Goal: Task Accomplishment & Management: Complete application form

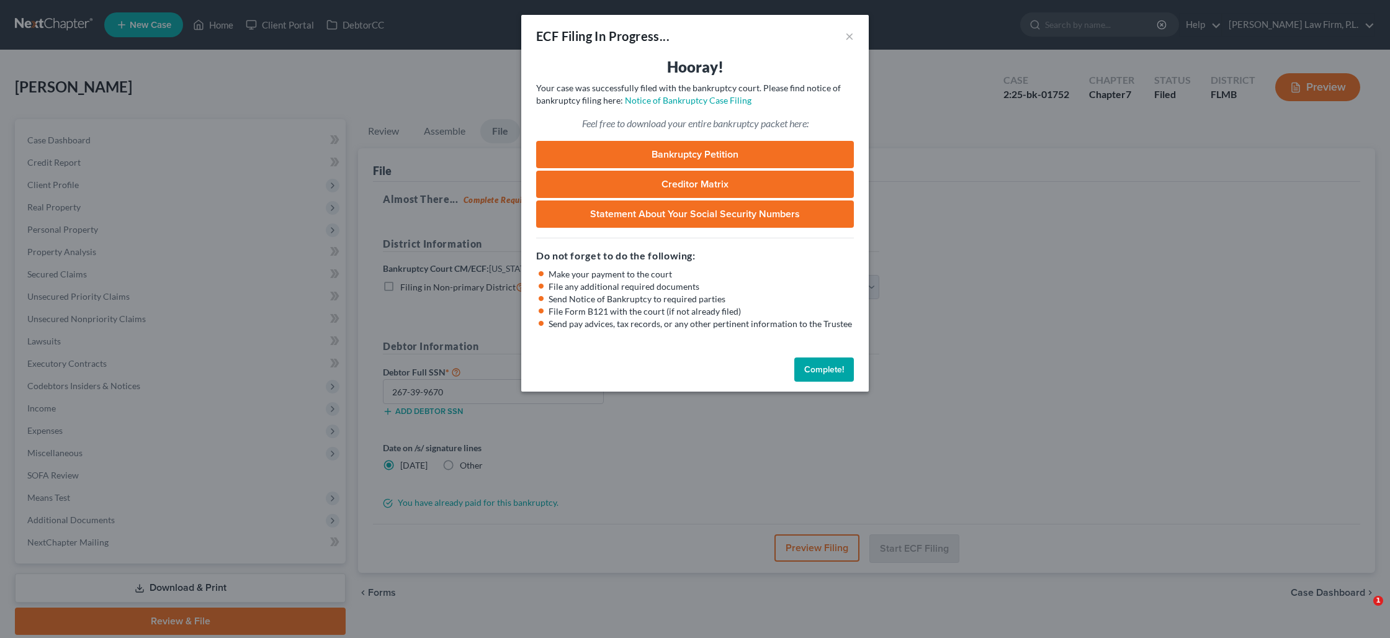
select select "0"
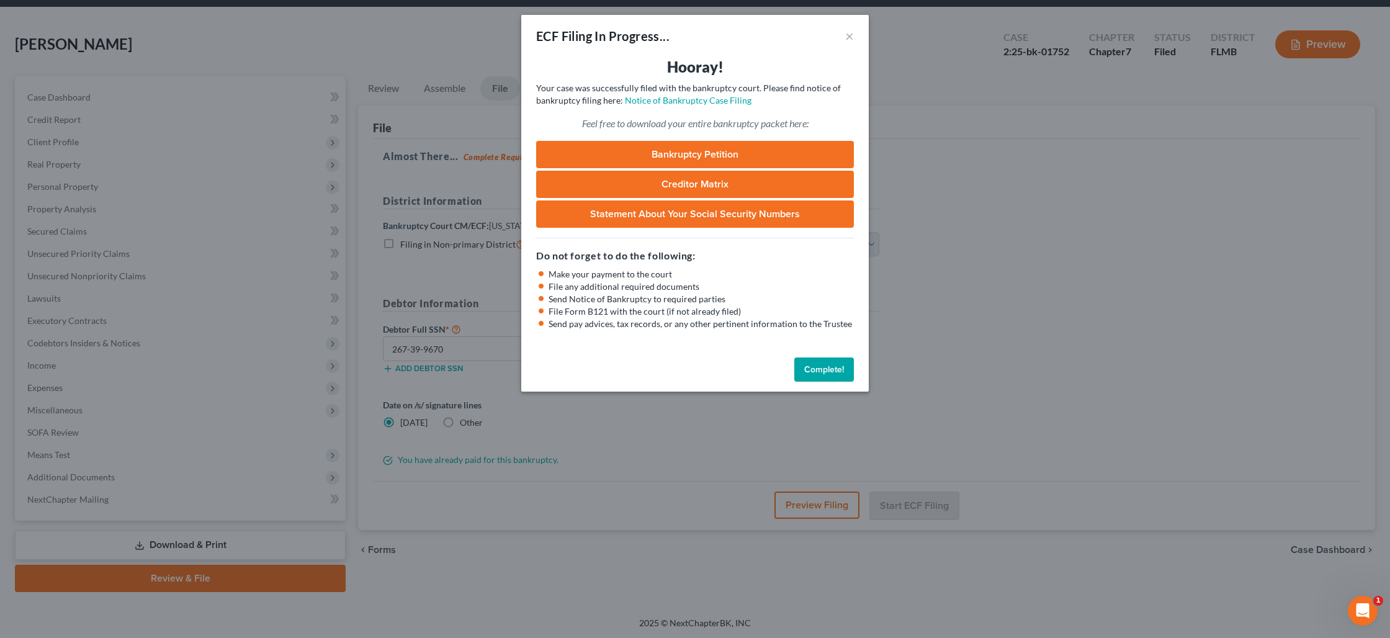
drag, startPoint x: 839, startPoint y: 366, endPoint x: 560, endPoint y: 305, distance: 285.8
click at [839, 366] on button "Complete!" at bounding box center [824, 369] width 60 height 25
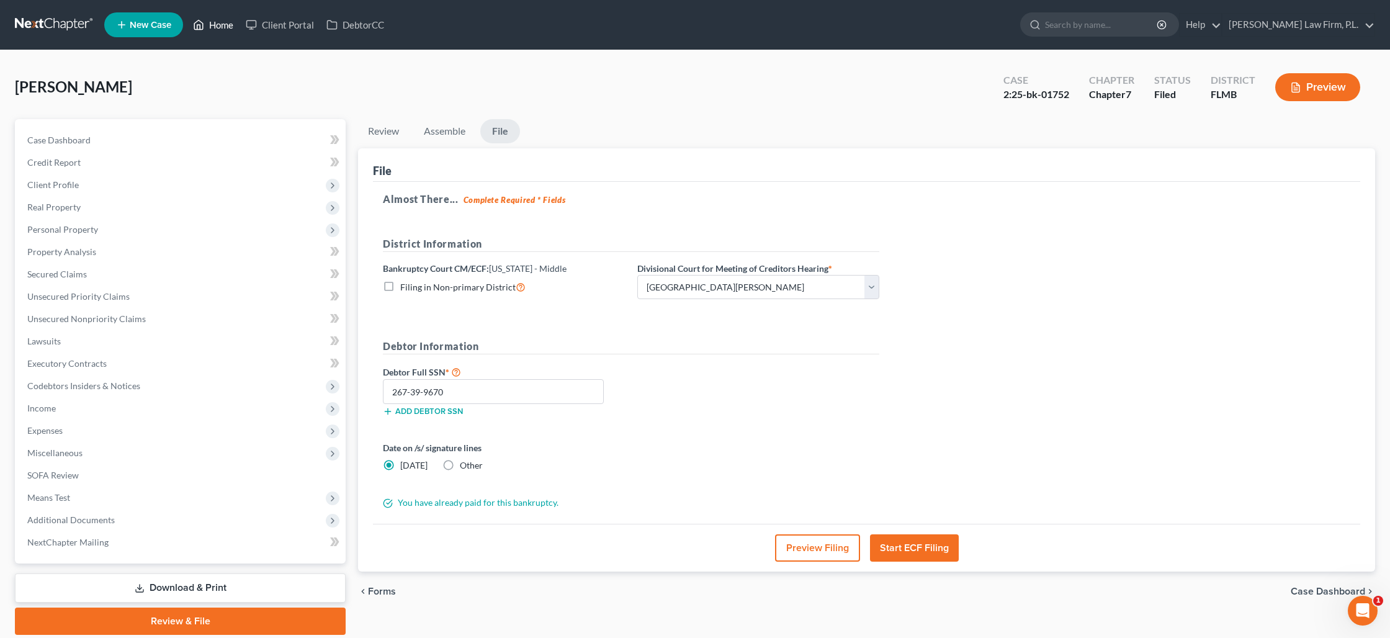
click at [218, 30] on link "Home" at bounding box center [213, 25] width 53 height 22
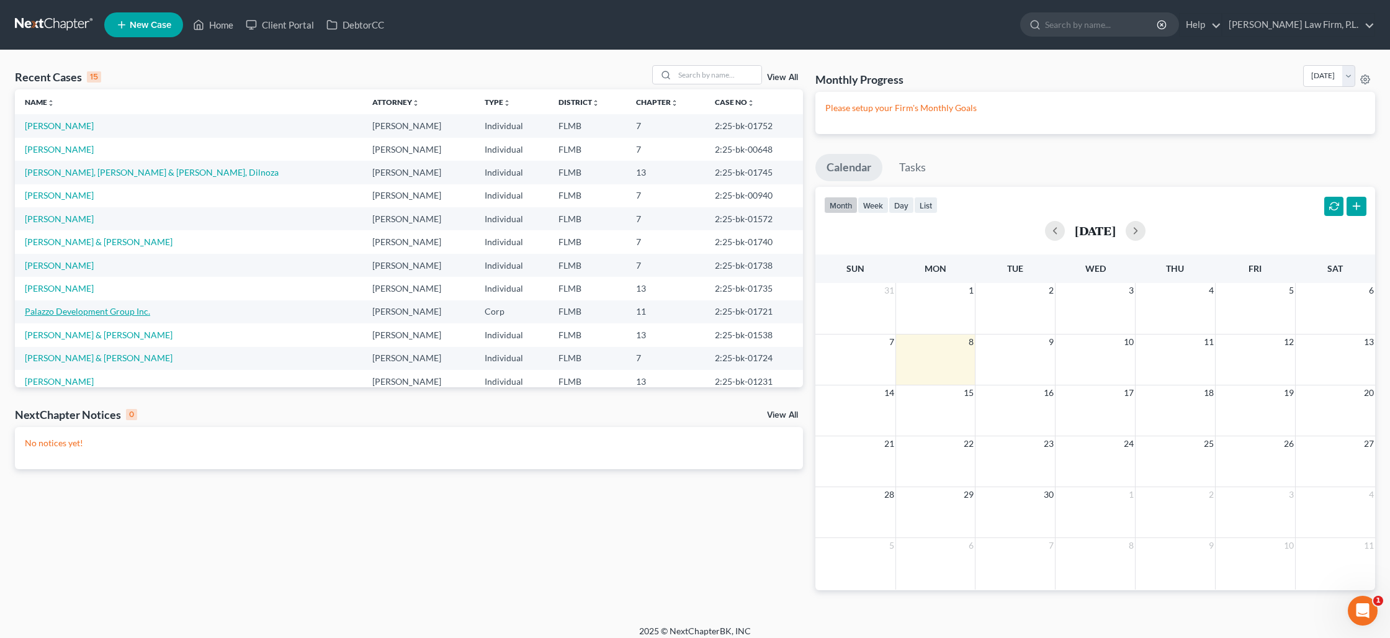
click at [104, 315] on link "Palazzo Development Group Inc." at bounding box center [87, 311] width 125 height 11
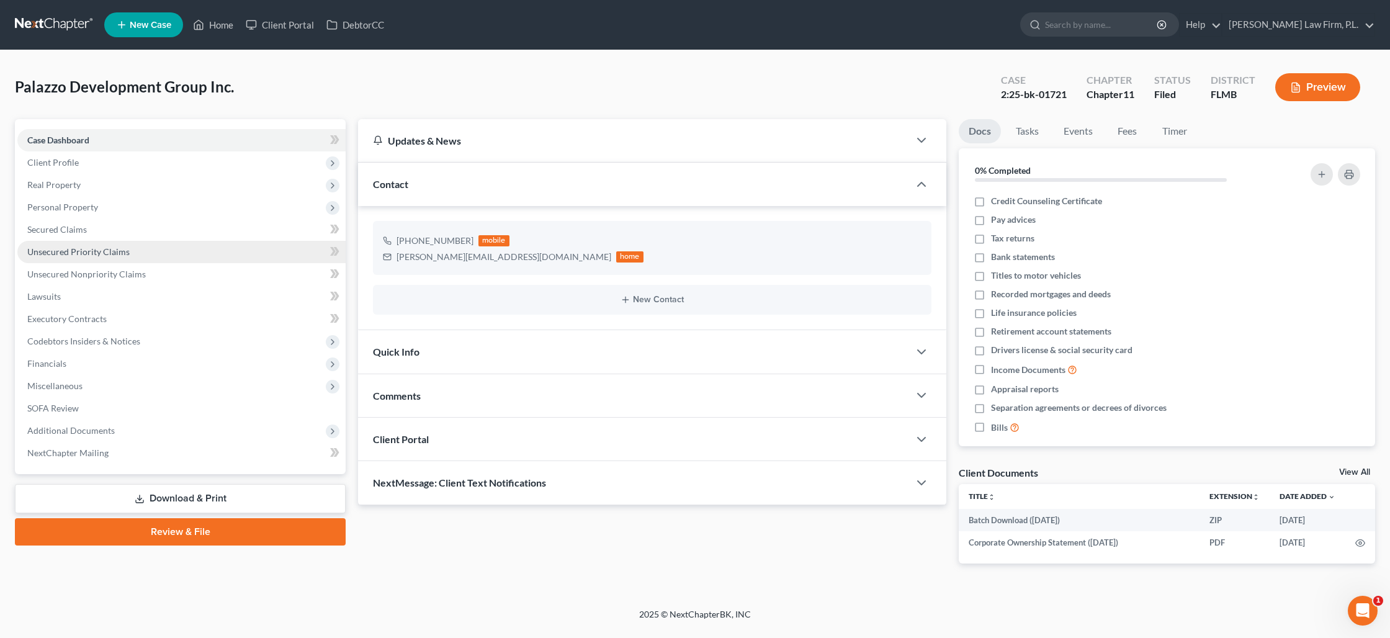
click at [88, 249] on span "Unsecured Priority Claims" at bounding box center [78, 251] width 102 height 11
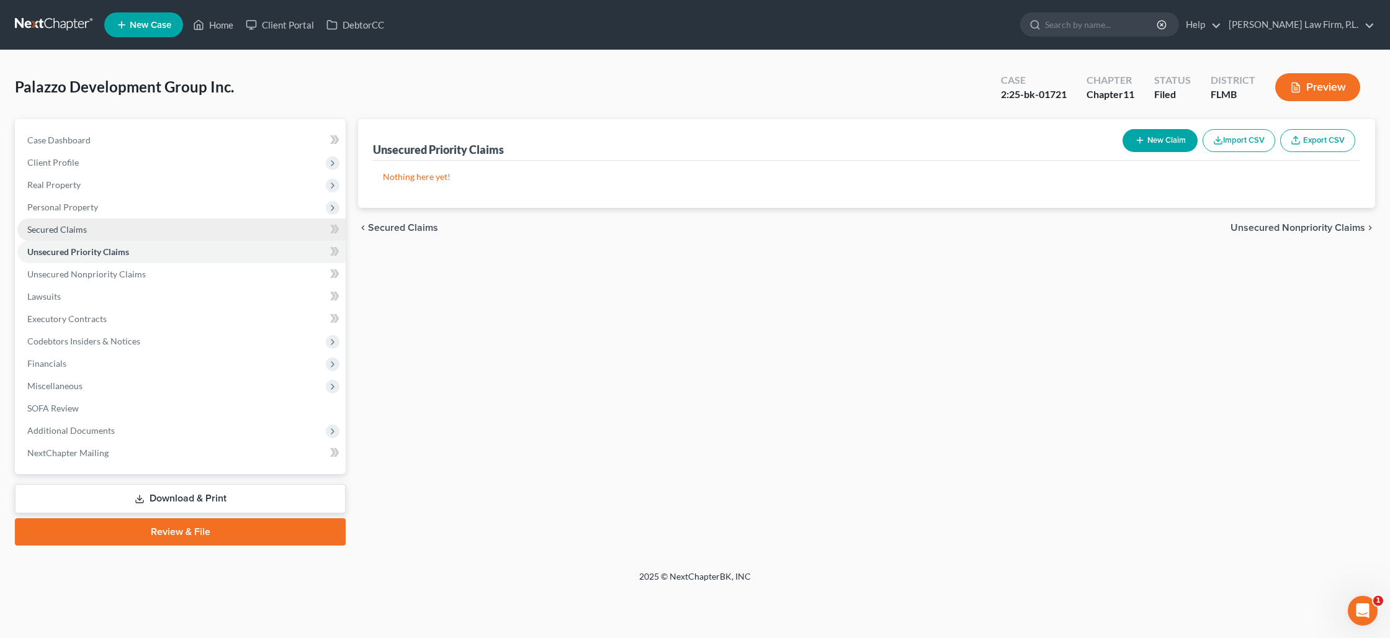
click at [166, 235] on link "Secured Claims" at bounding box center [181, 229] width 328 height 22
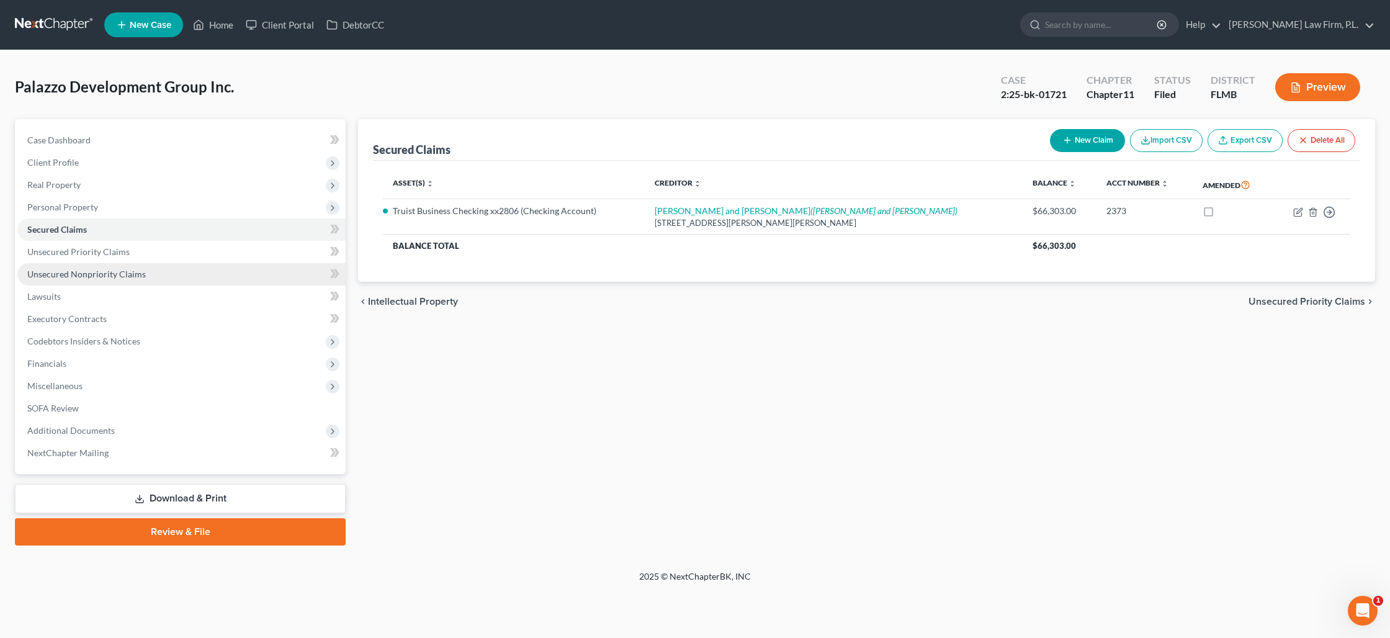
click at [87, 272] on span "Unsecured Nonpriority Claims" at bounding box center [86, 274] width 119 height 11
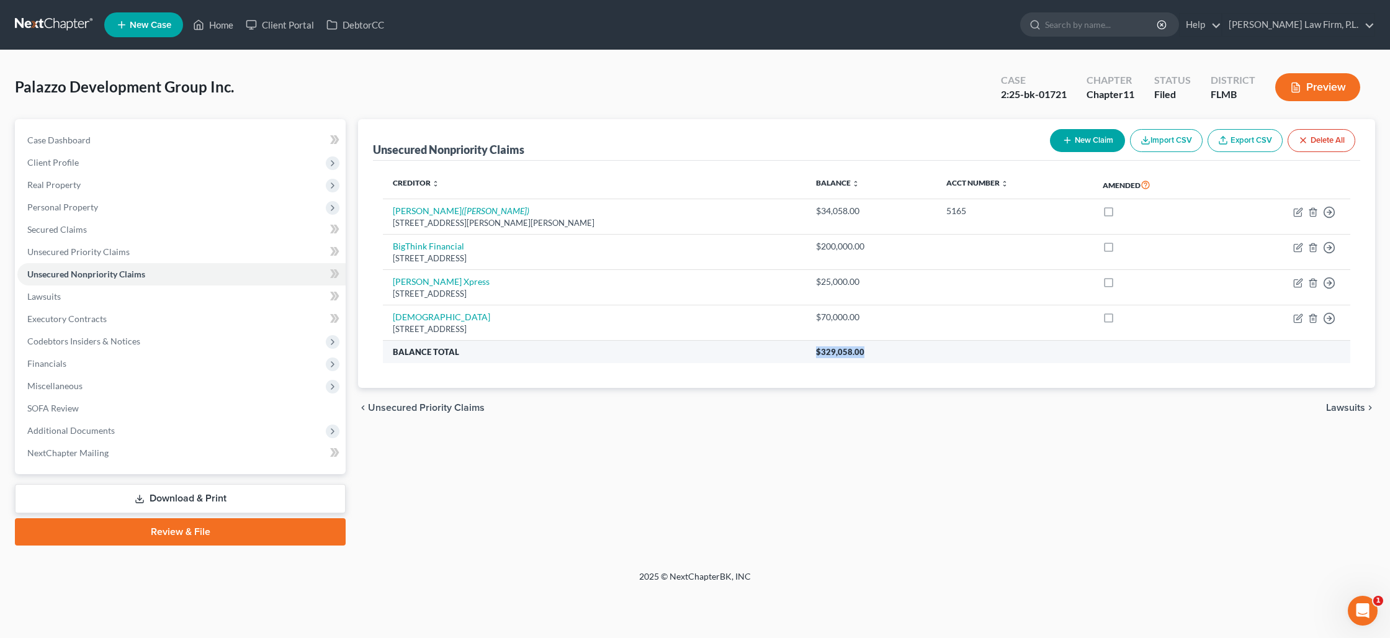
drag, startPoint x: 741, startPoint y: 355, endPoint x: 812, endPoint y: 352, distance: 70.8
click at [812, 352] on tr "Balance Total $329,058.00" at bounding box center [867, 352] width 968 height 22
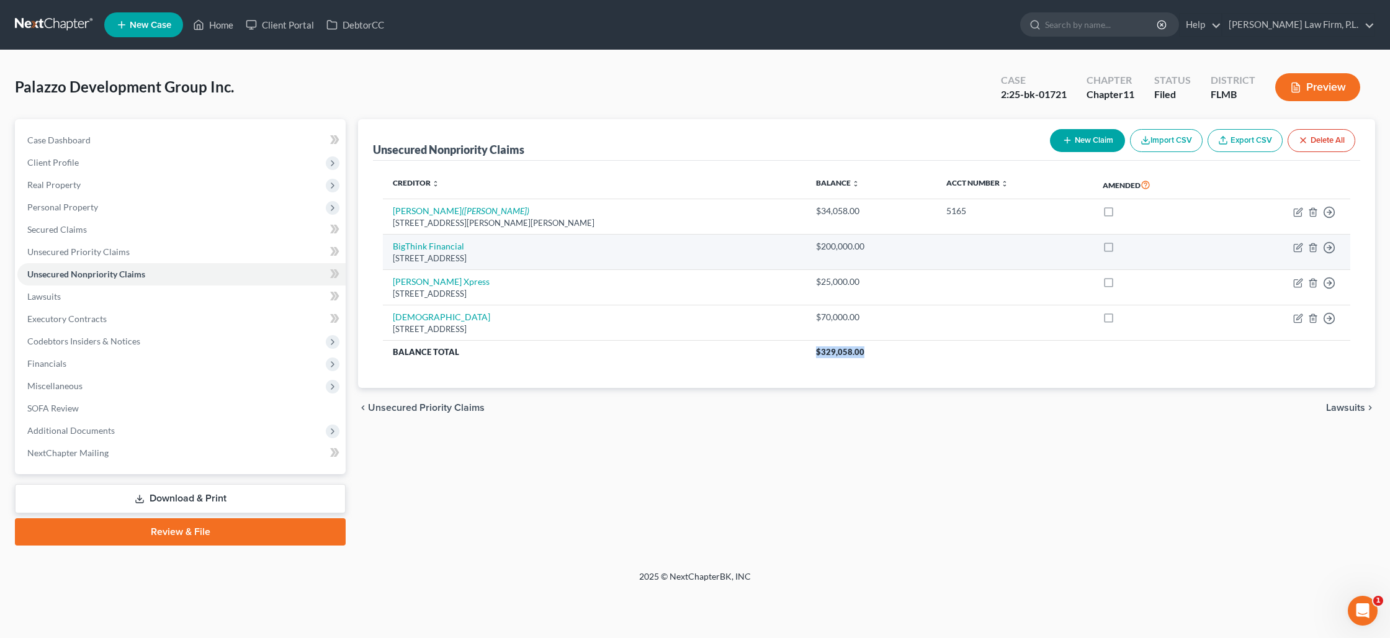
copy tr "$329,058.00"
click at [446, 247] on link "BigThink Financial" at bounding box center [428, 246] width 71 height 11
select select "35"
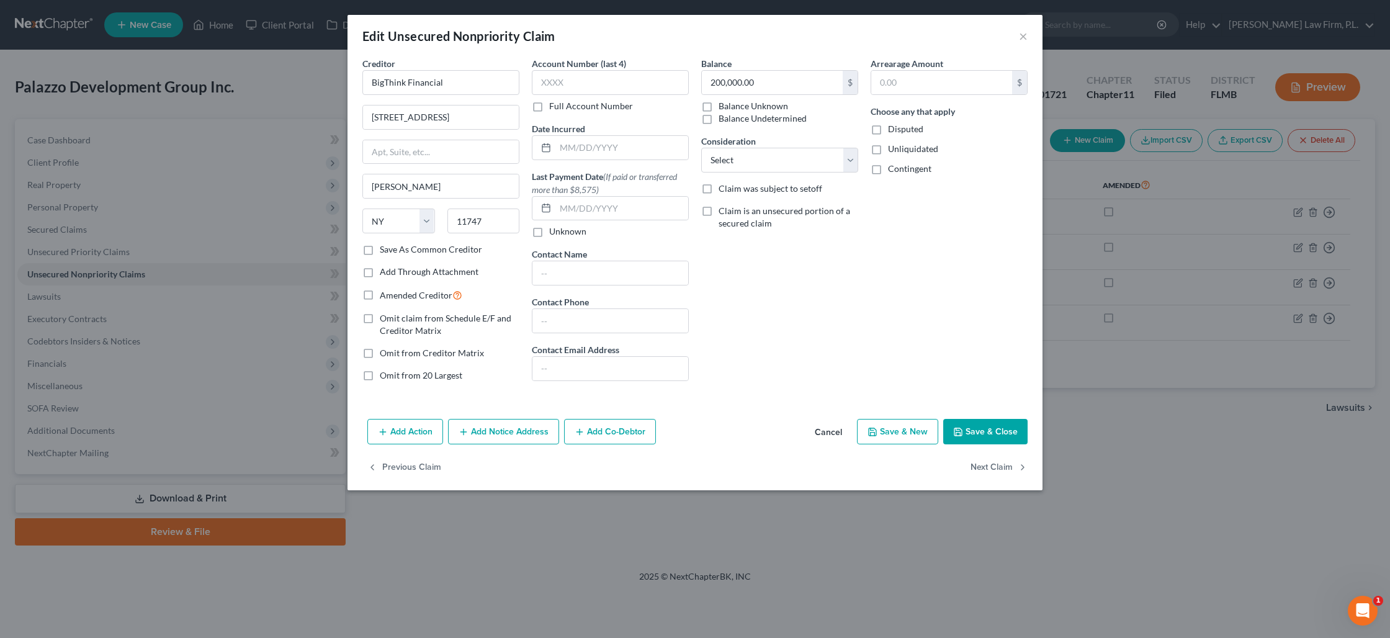
click at [971, 439] on button "Save & Close" at bounding box center [985, 432] width 84 height 26
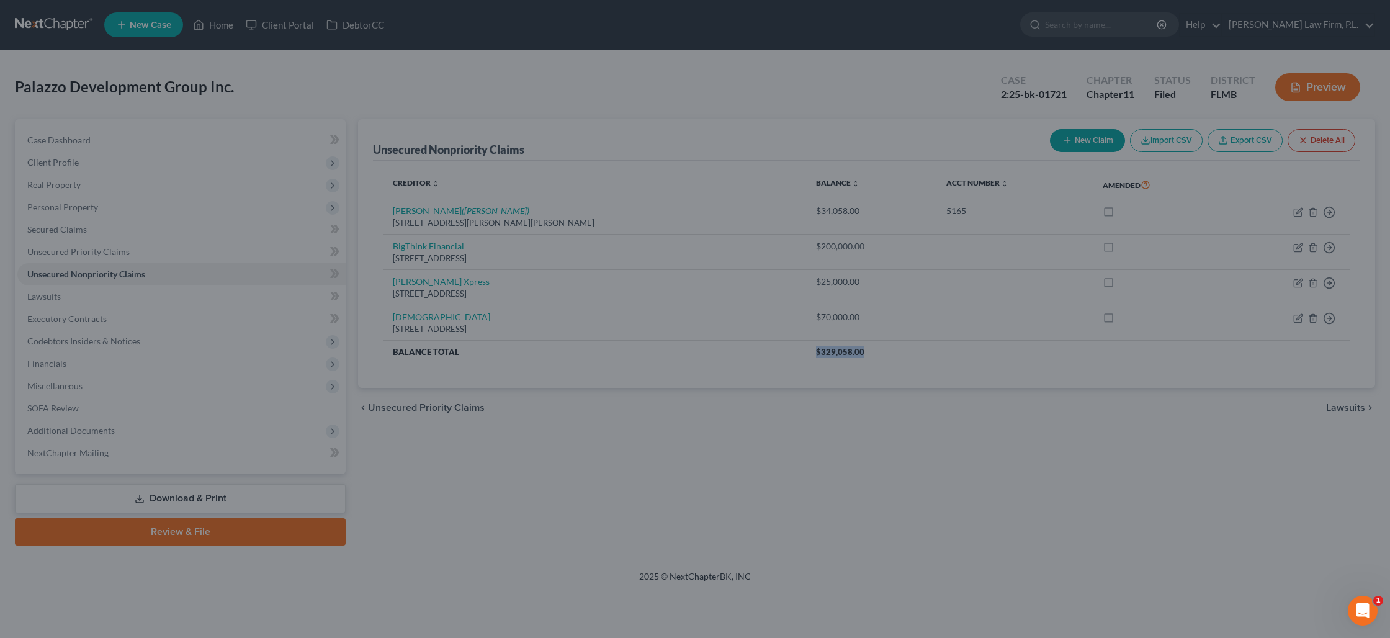
type input "0"
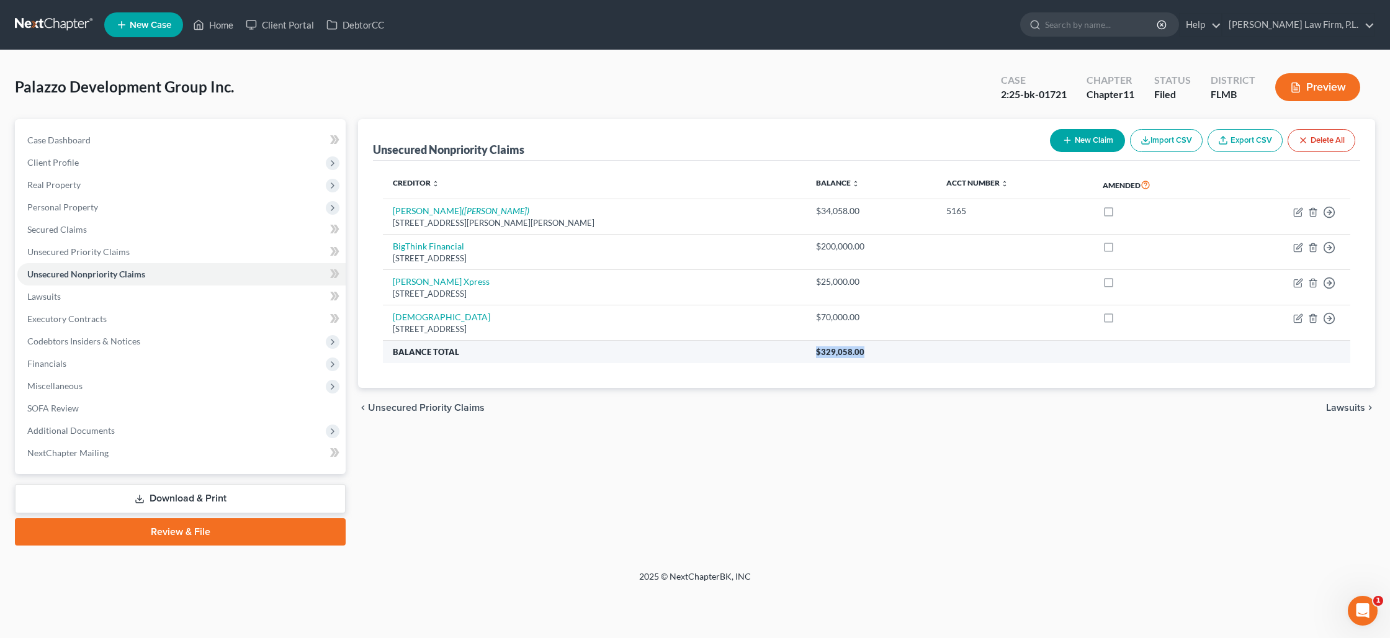
copy tr "$329,058.00"
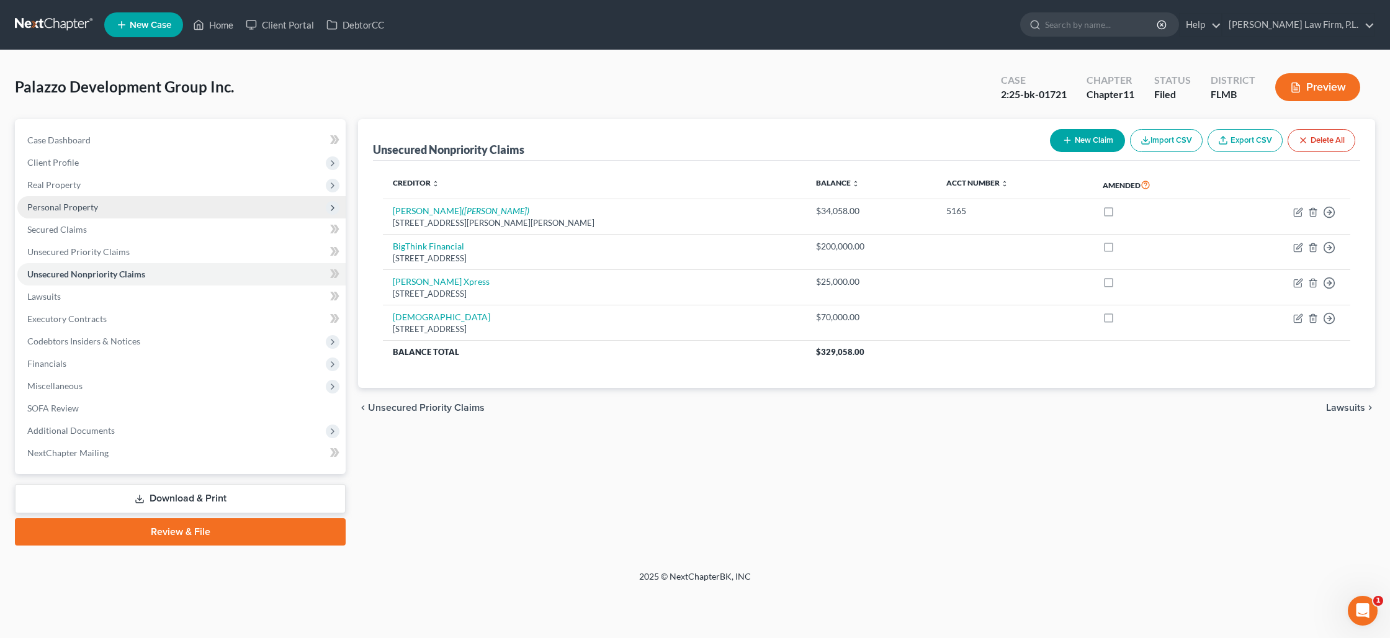
click at [61, 207] on span "Personal Property" at bounding box center [62, 207] width 71 height 11
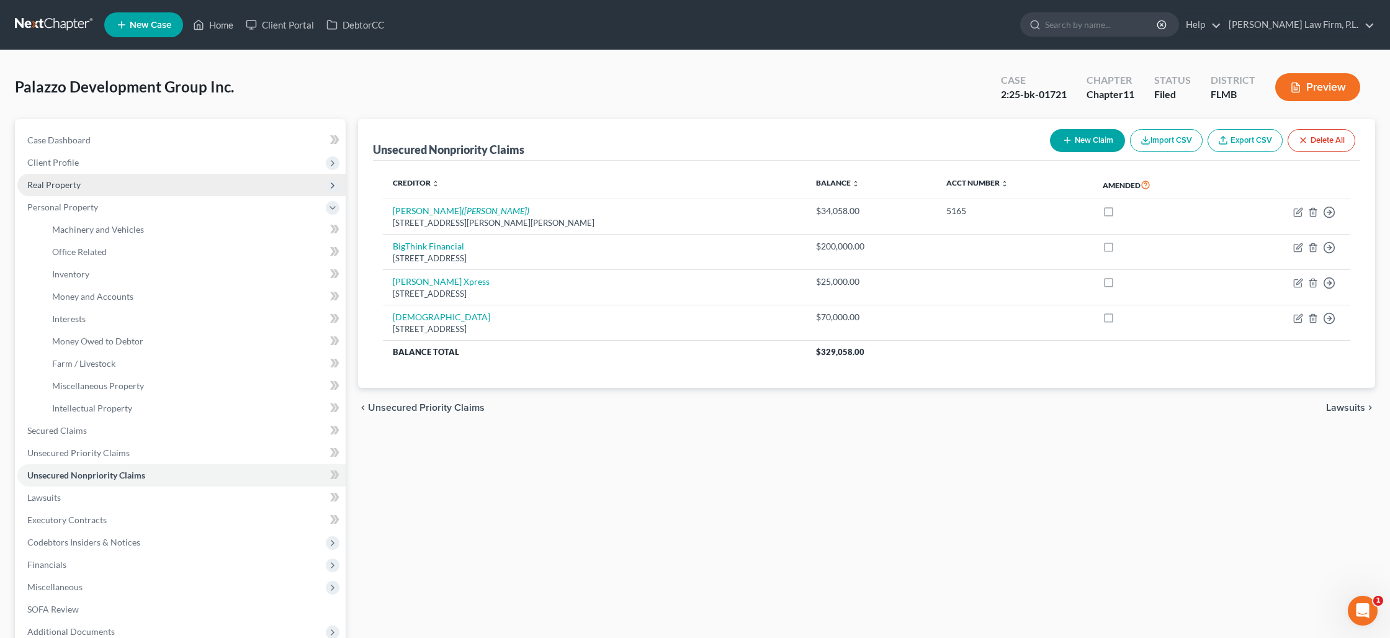
click at [65, 189] on span "Real Property" at bounding box center [53, 184] width 53 height 11
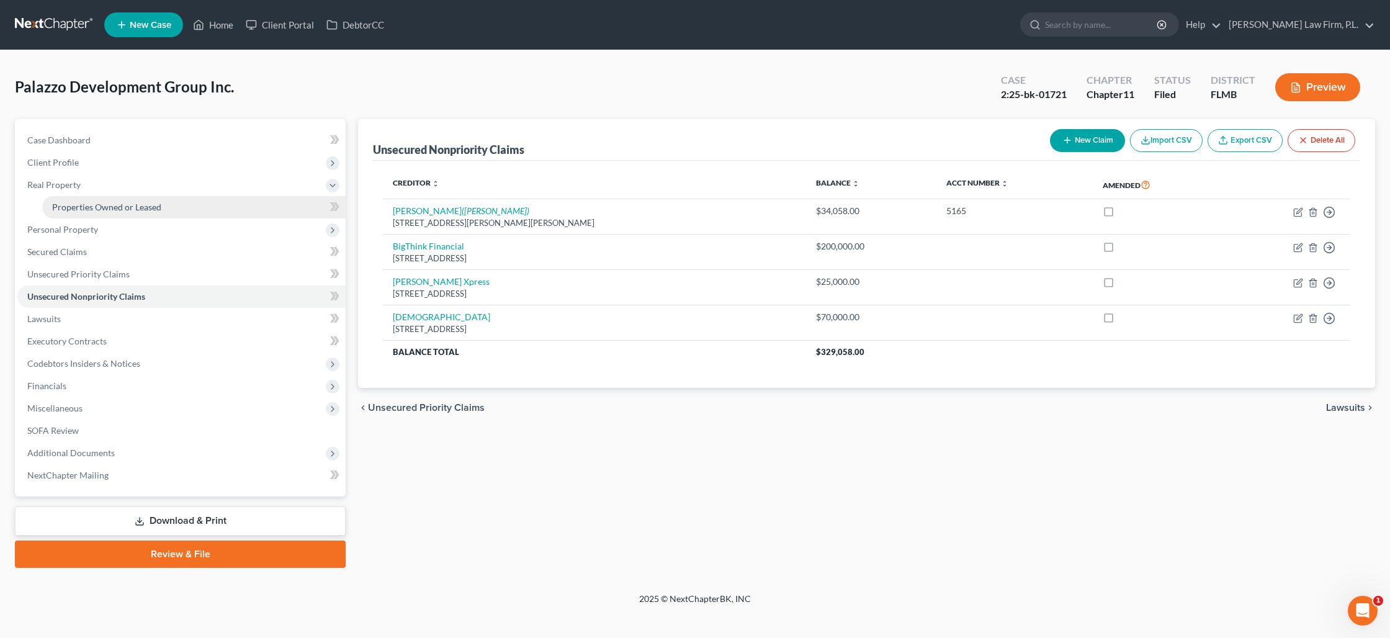
click at [70, 208] on span "Properties Owned or Leased" at bounding box center [106, 207] width 109 height 11
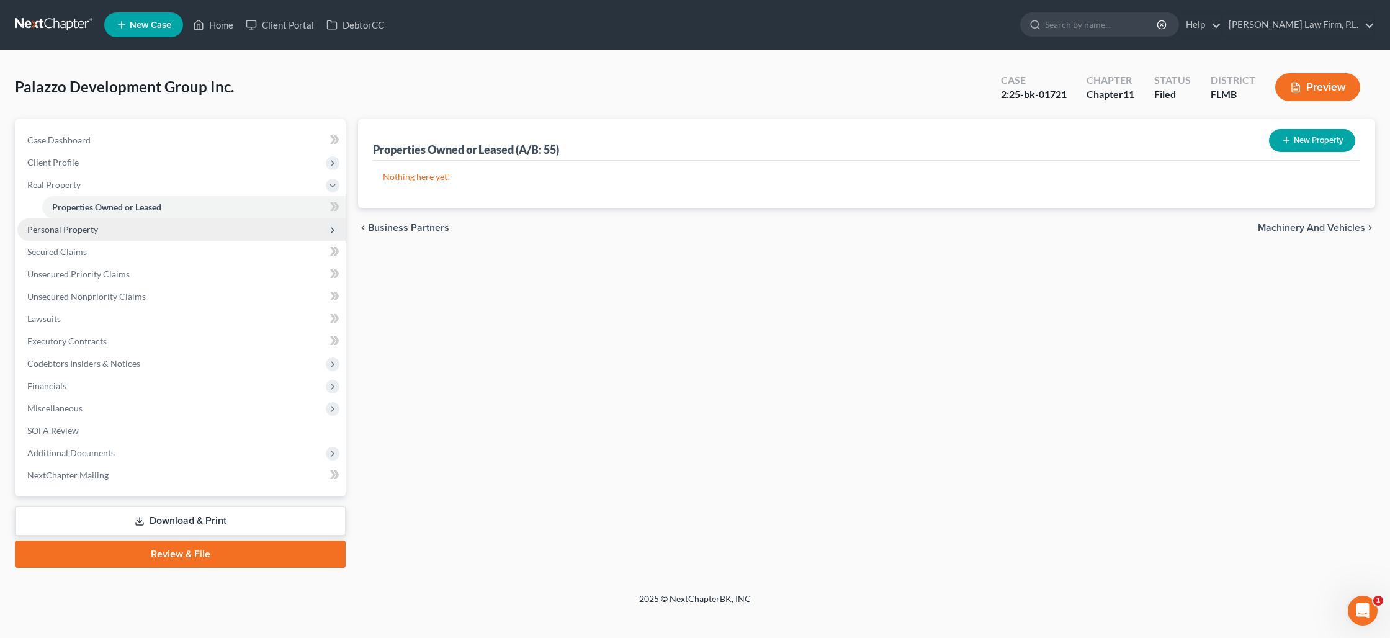
click at [67, 225] on span "Personal Property" at bounding box center [62, 229] width 71 height 11
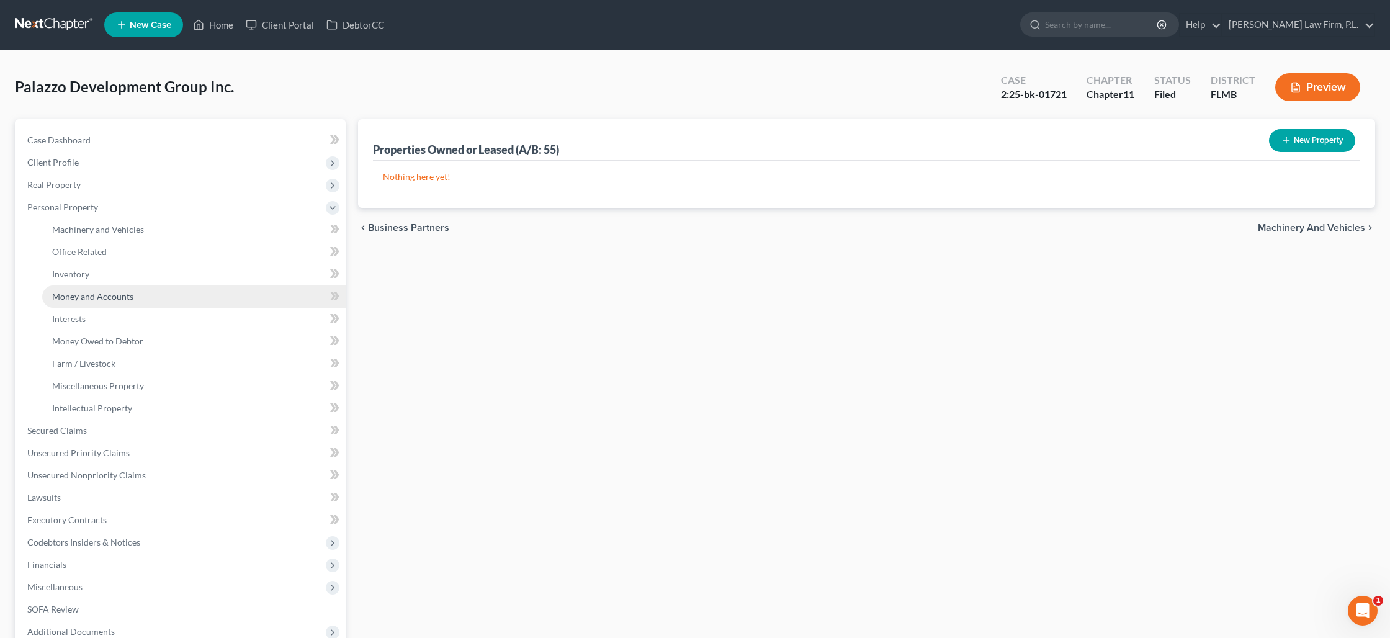
click at [83, 296] on span "Money and Accounts" at bounding box center [92, 296] width 81 height 11
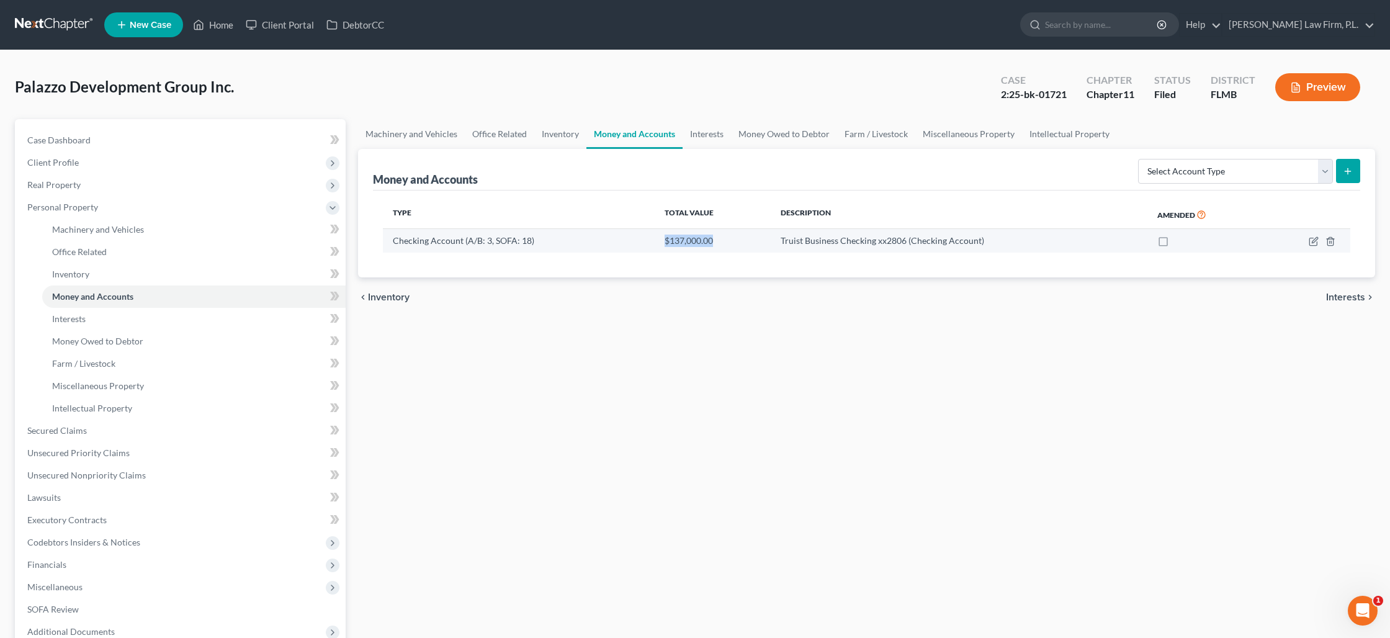
drag, startPoint x: 663, startPoint y: 241, endPoint x: 725, endPoint y: 241, distance: 61.4
click at [725, 241] on div "$137,000.00" at bounding box center [713, 241] width 96 height 12
copy span "$137,000.00"
click at [441, 135] on link "Machinery and Vehicles" at bounding box center [411, 134] width 107 height 30
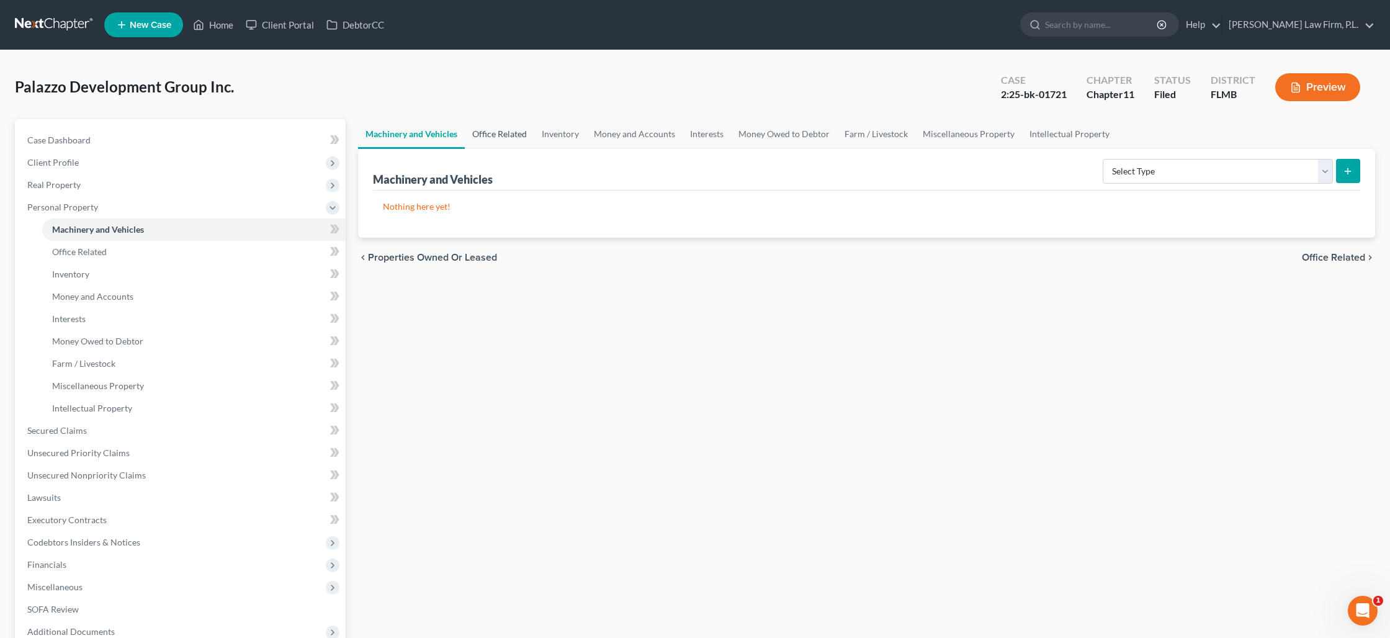
click at [521, 139] on link "Office Related" at bounding box center [500, 134] width 70 height 30
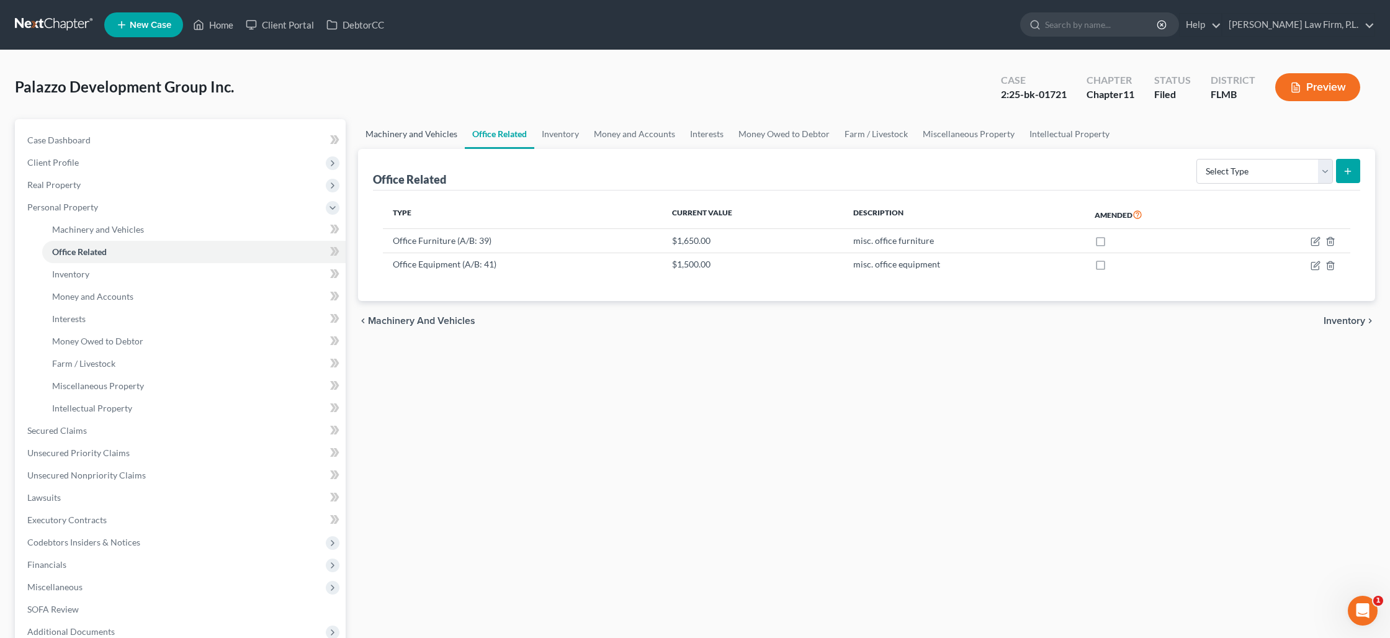
click at [449, 138] on link "Machinery and Vehicles" at bounding box center [411, 134] width 107 height 30
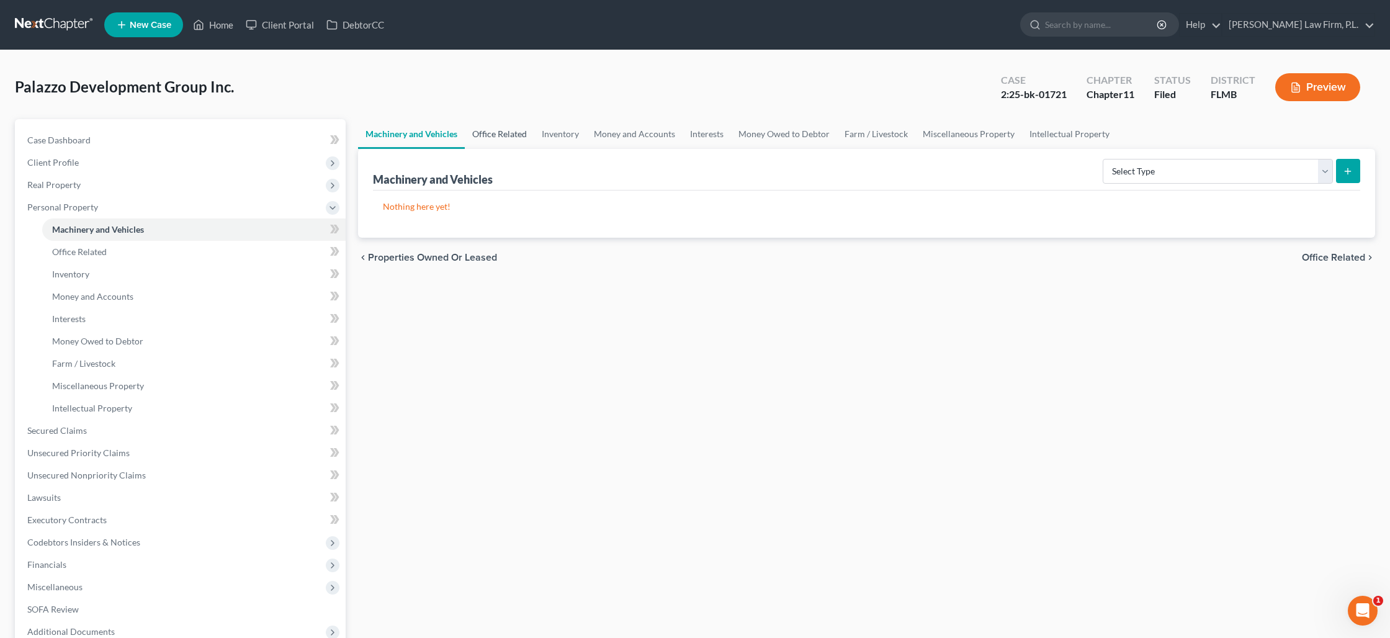
click at [500, 135] on link "Office Related" at bounding box center [500, 134] width 70 height 30
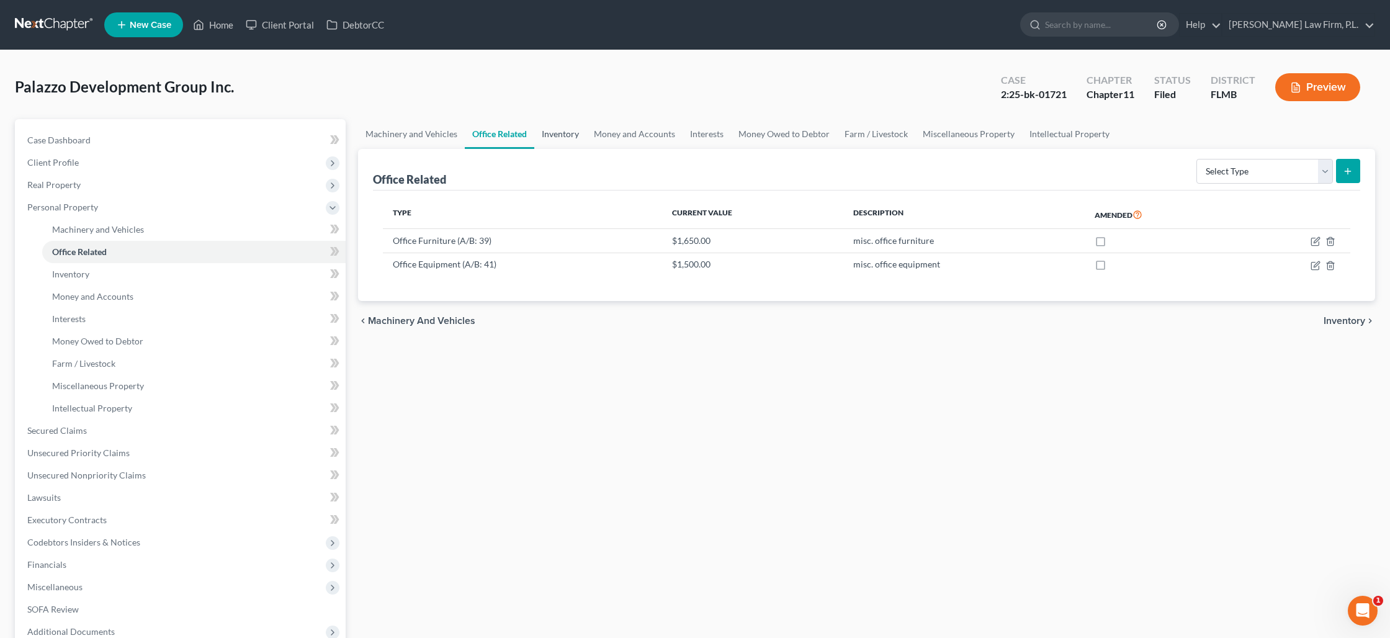
click at [565, 133] on link "Inventory" at bounding box center [560, 134] width 52 height 30
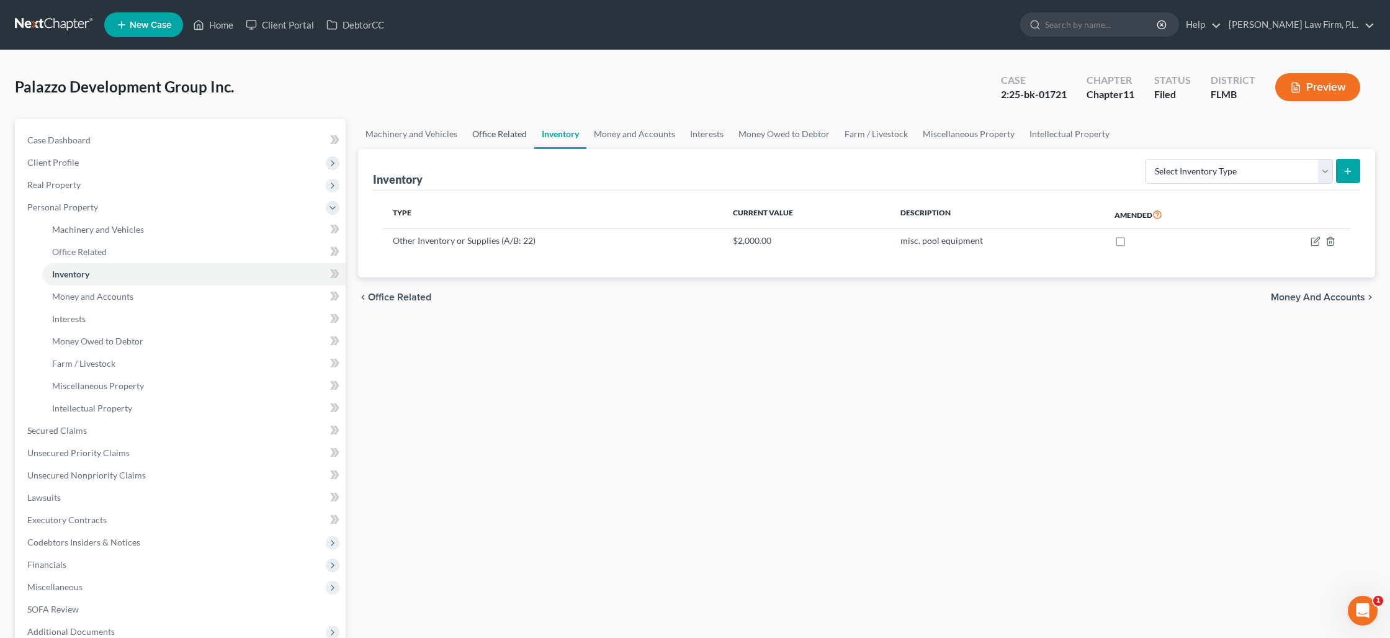
click at [492, 137] on link "Office Related" at bounding box center [500, 134] width 70 height 30
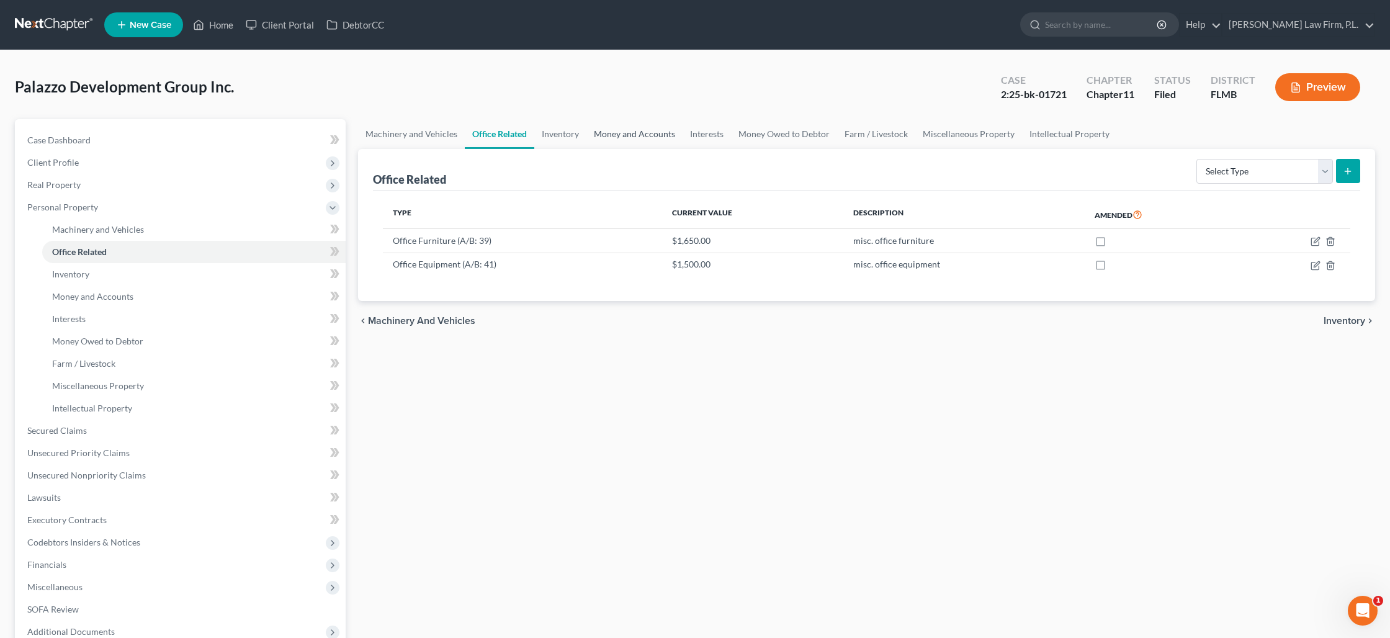
click at [656, 133] on link "Money and Accounts" at bounding box center [634, 134] width 96 height 30
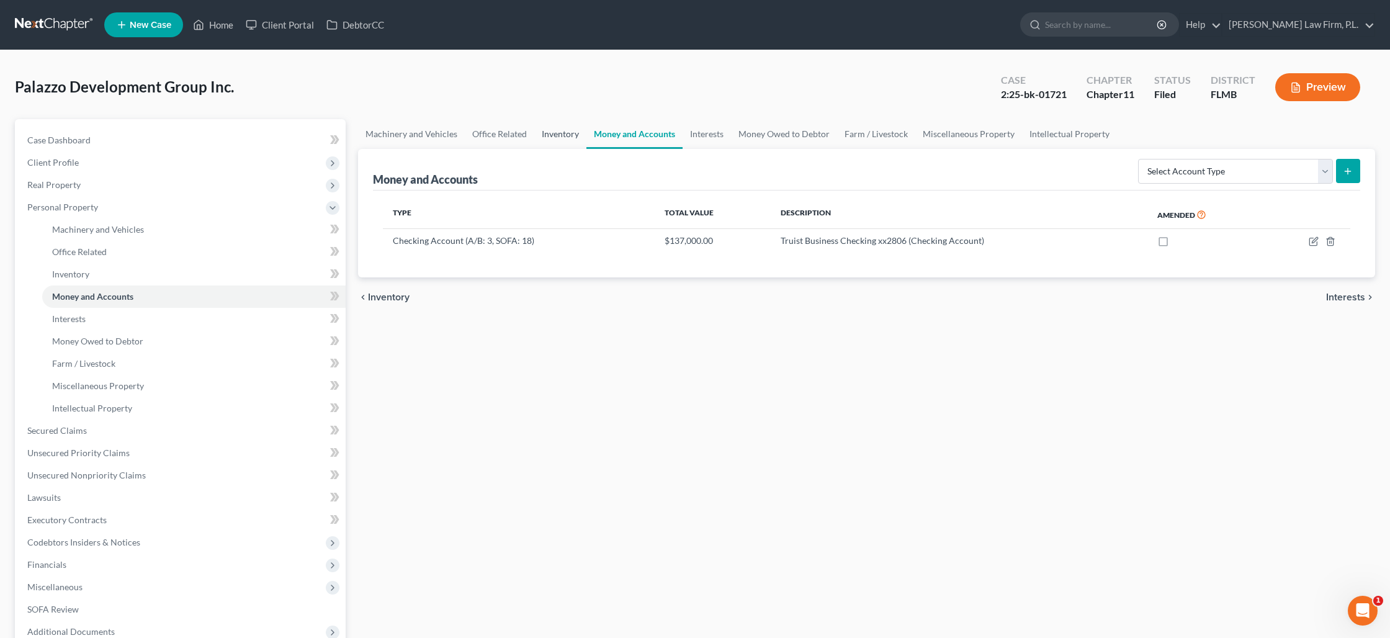
click at [574, 136] on link "Inventory" at bounding box center [560, 134] width 52 height 30
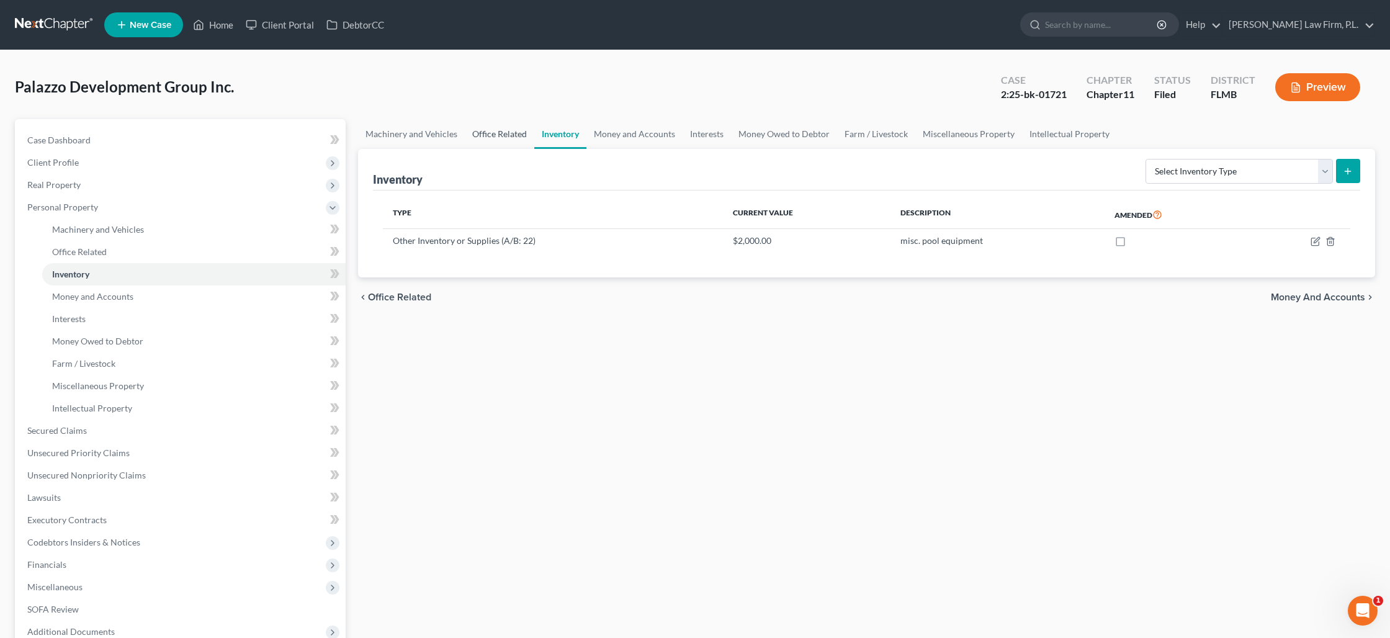
click at [469, 129] on link "Office Related" at bounding box center [500, 134] width 70 height 30
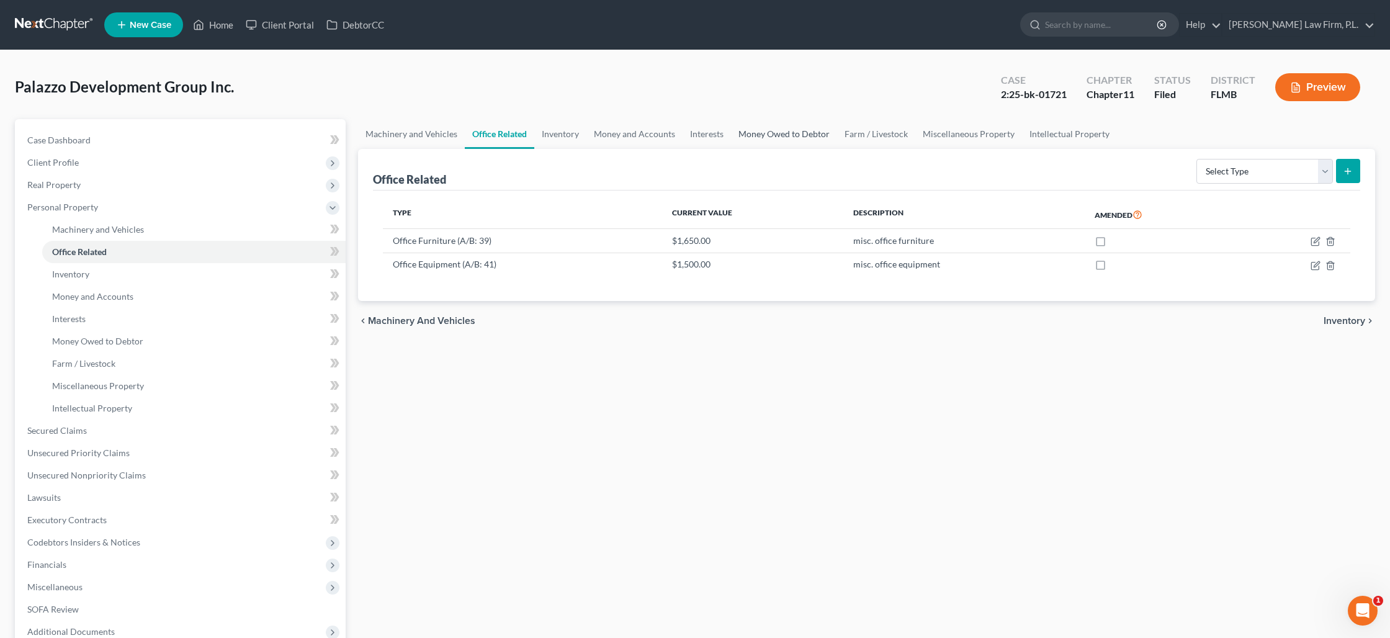
click at [752, 137] on link "Money Owed to Debtor" at bounding box center [784, 134] width 106 height 30
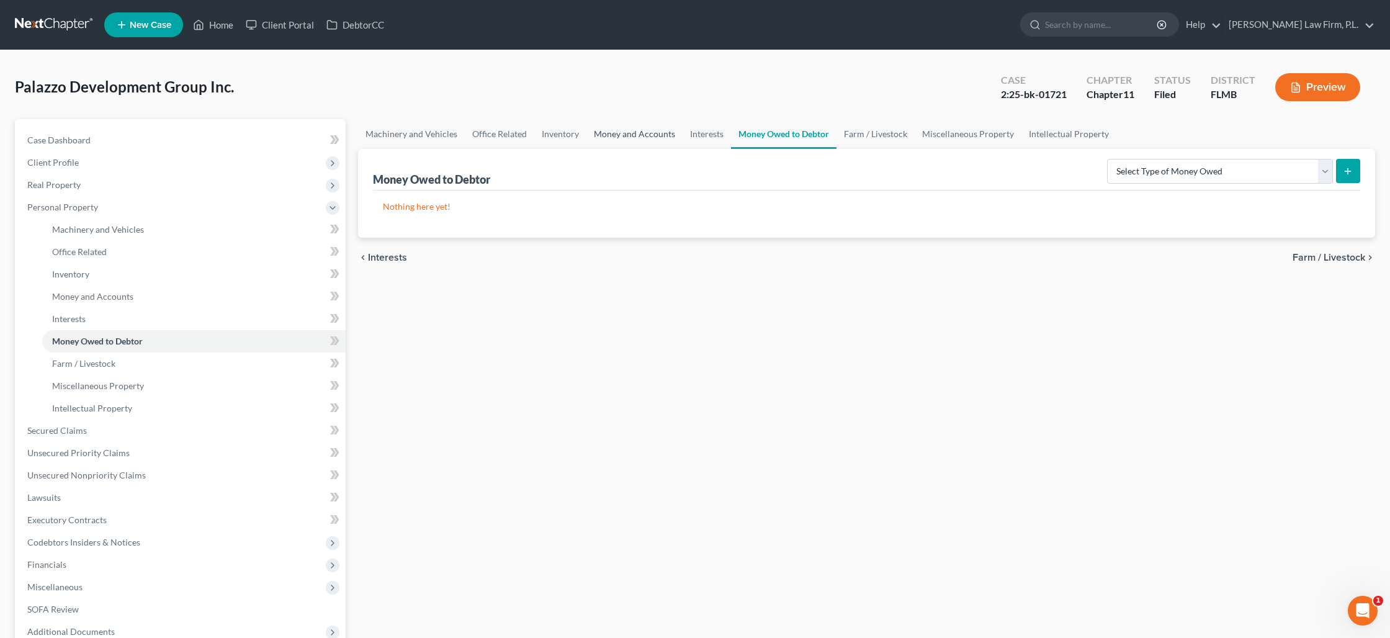
click at [652, 137] on link "Money and Accounts" at bounding box center [634, 134] width 96 height 30
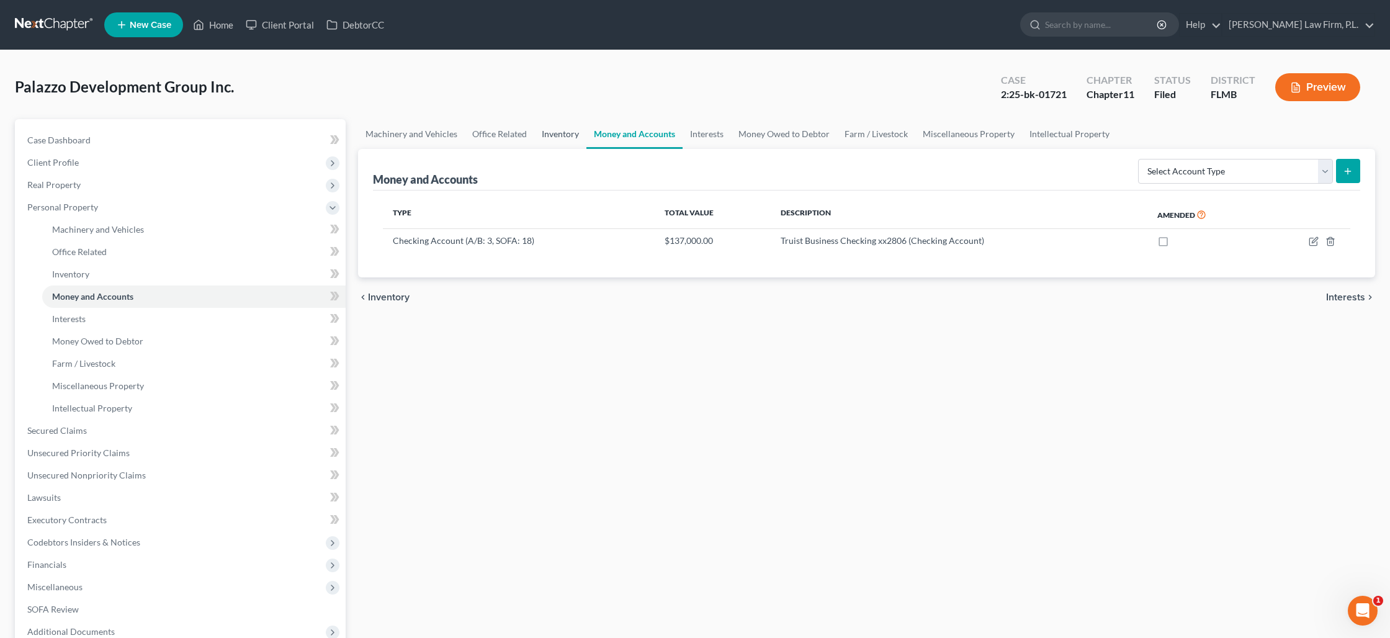
click at [559, 134] on link "Inventory" at bounding box center [560, 134] width 52 height 30
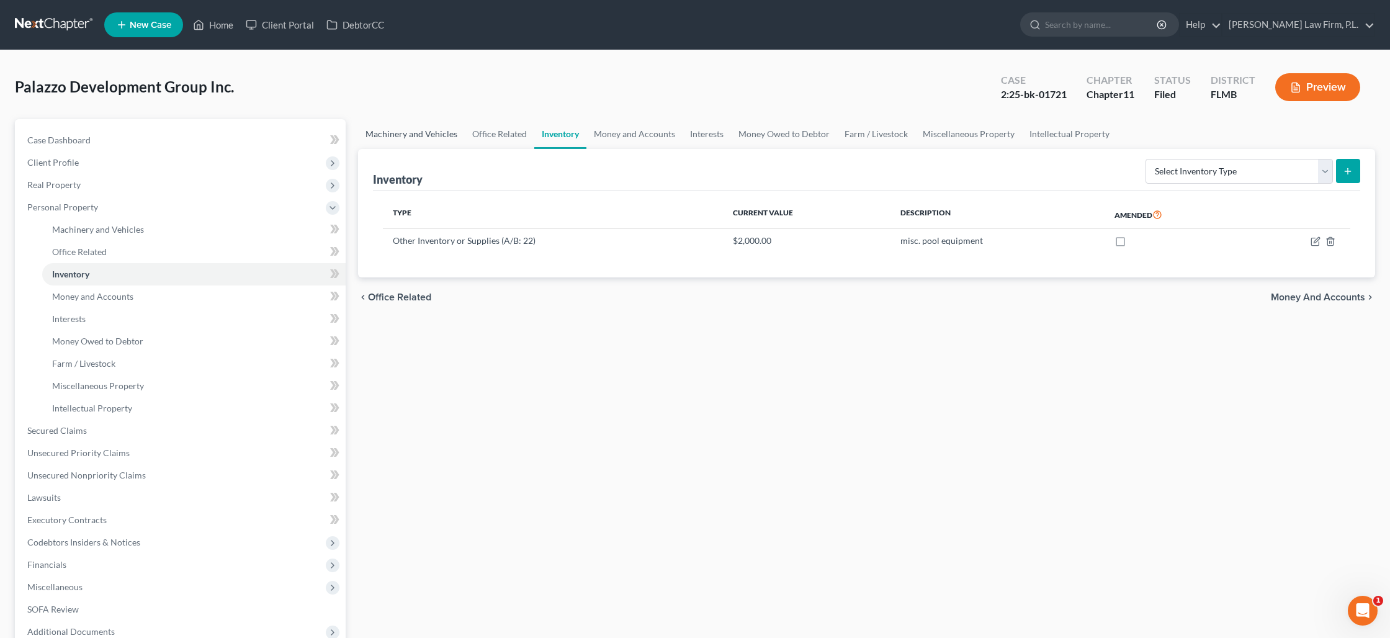
click at [438, 135] on link "Machinery and Vehicles" at bounding box center [411, 134] width 107 height 30
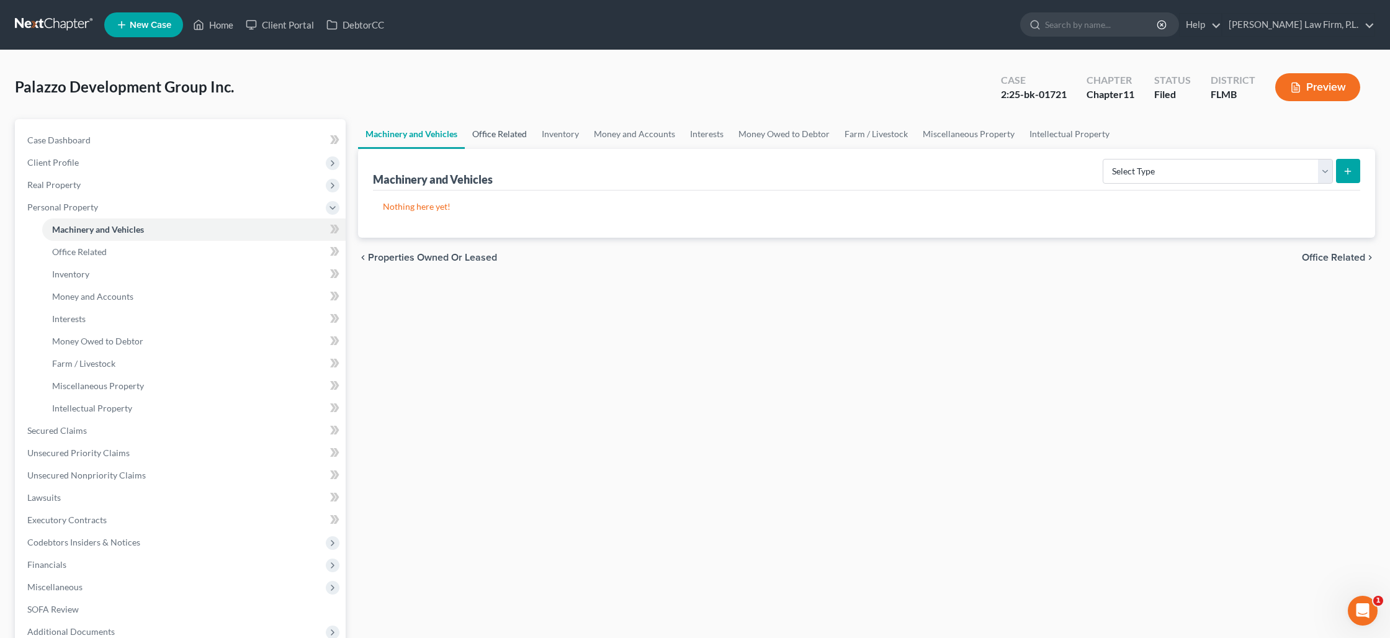
click at [508, 137] on link "Office Related" at bounding box center [500, 134] width 70 height 30
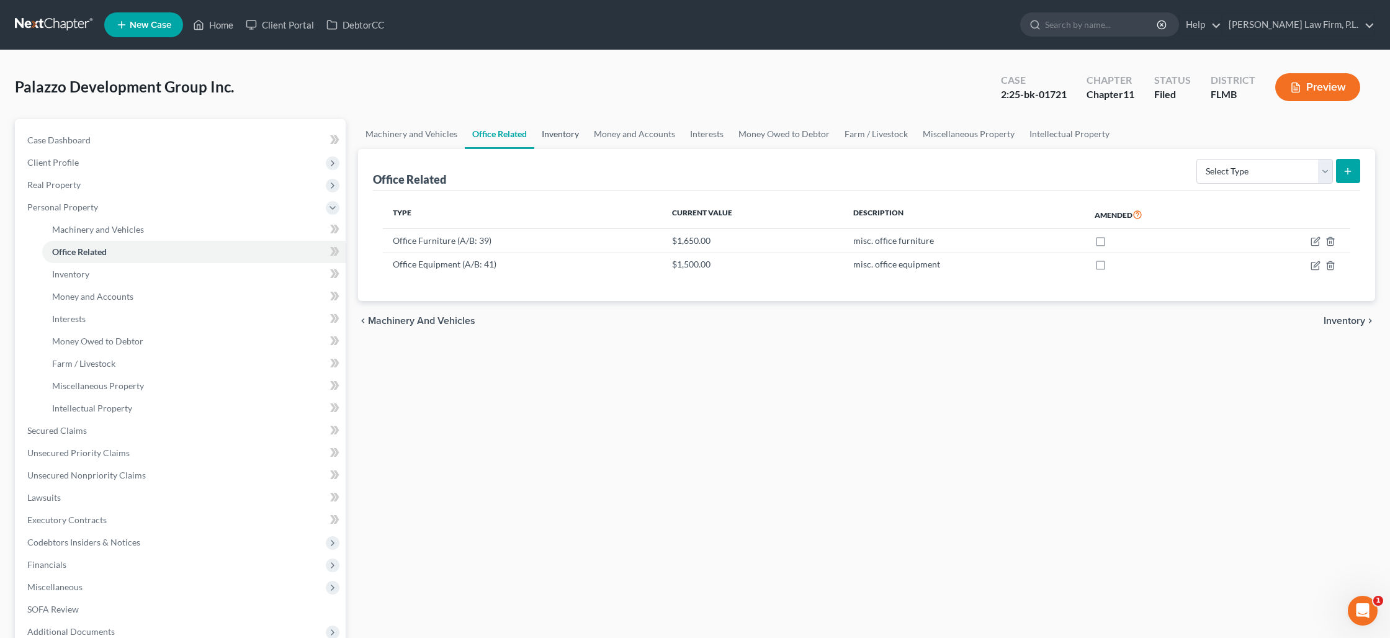
click at [569, 135] on link "Inventory" at bounding box center [560, 134] width 52 height 30
